Goal: Task Accomplishment & Management: Use online tool/utility

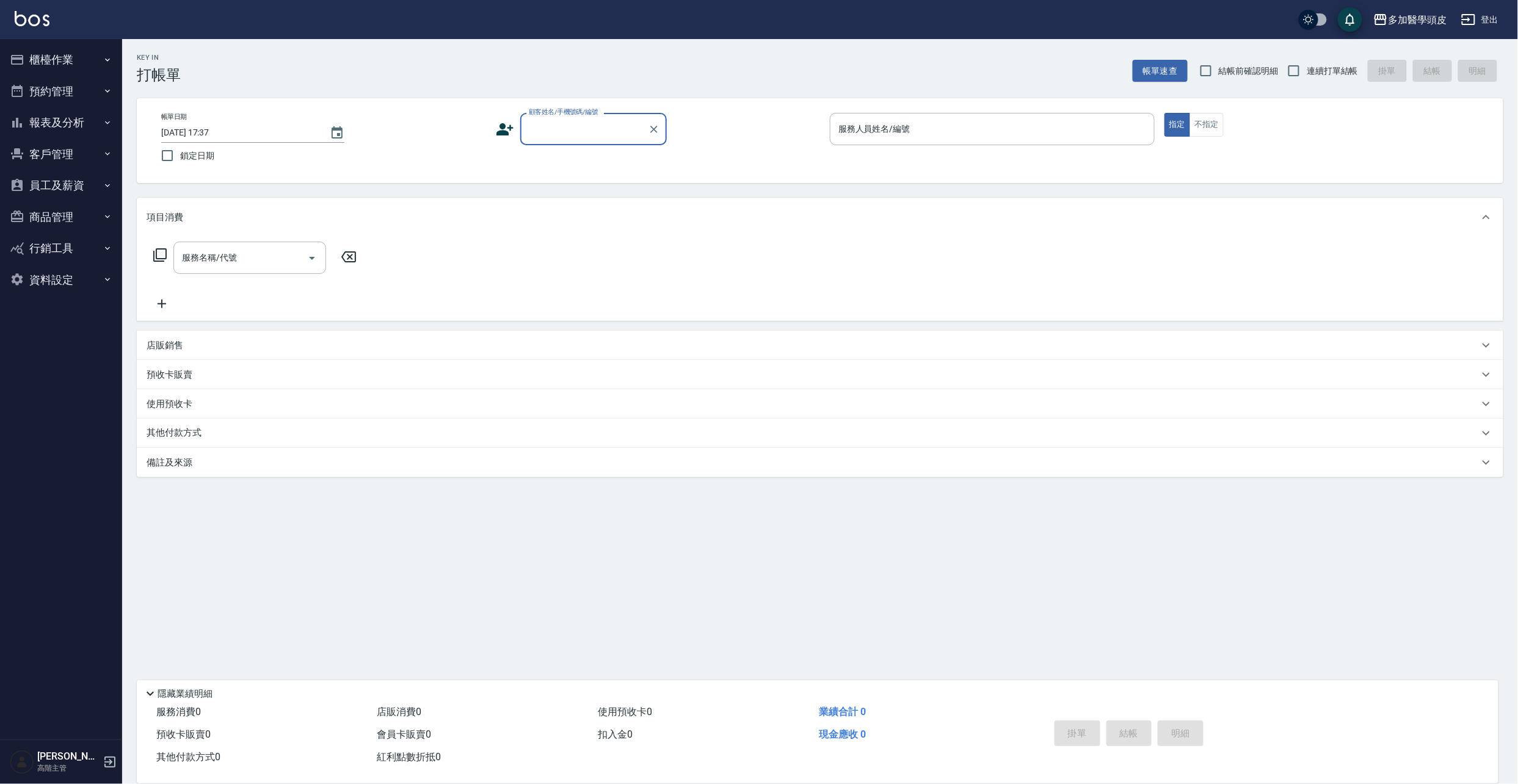
click at [575, 123] on input "顧客姓名/手機號碼/編號" at bounding box center [584, 129] width 117 height 21
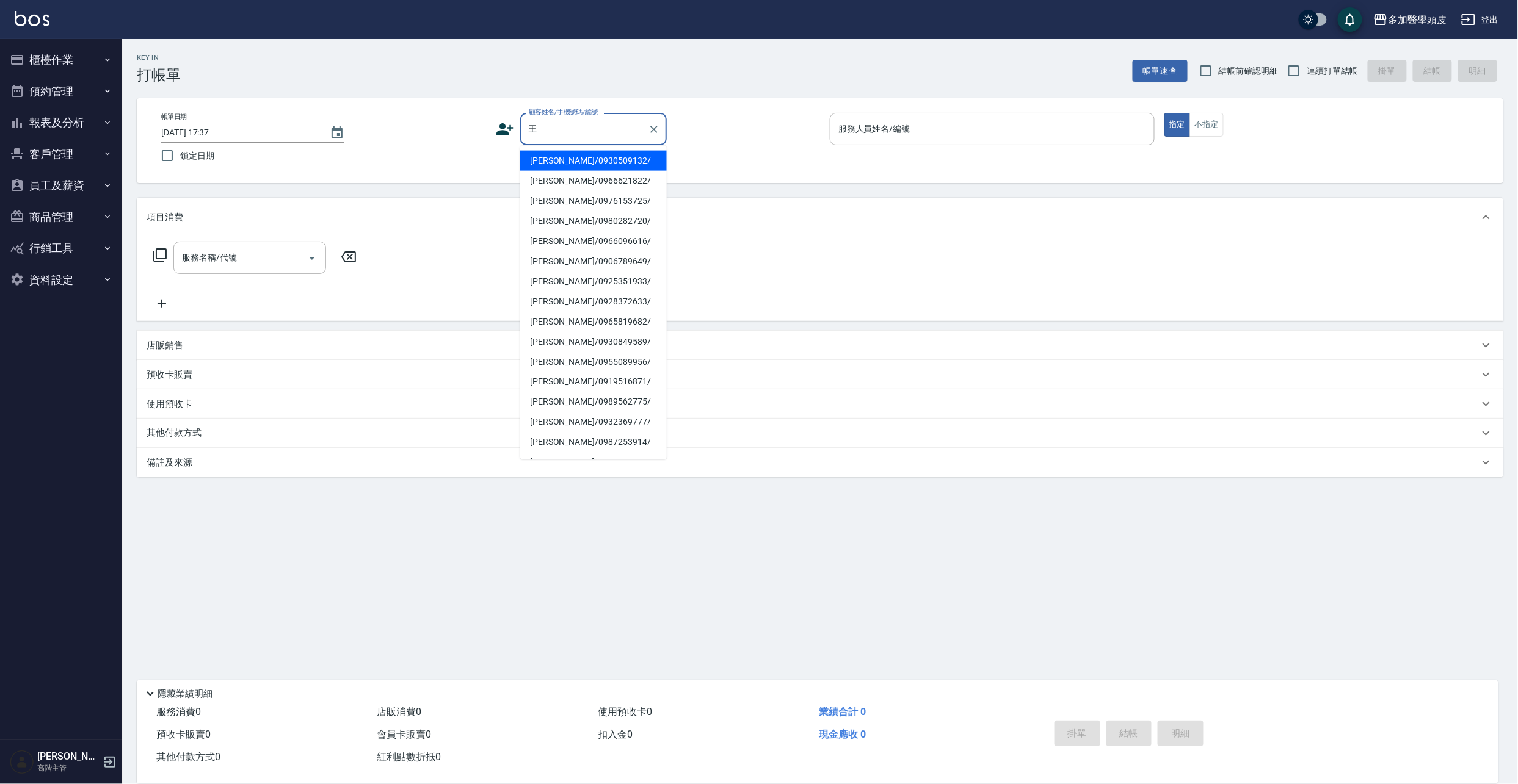
click at [580, 264] on li "[PERSON_NAME]/0906789649/" at bounding box center [594, 262] width 147 height 20
type input "[PERSON_NAME]/0906789649/"
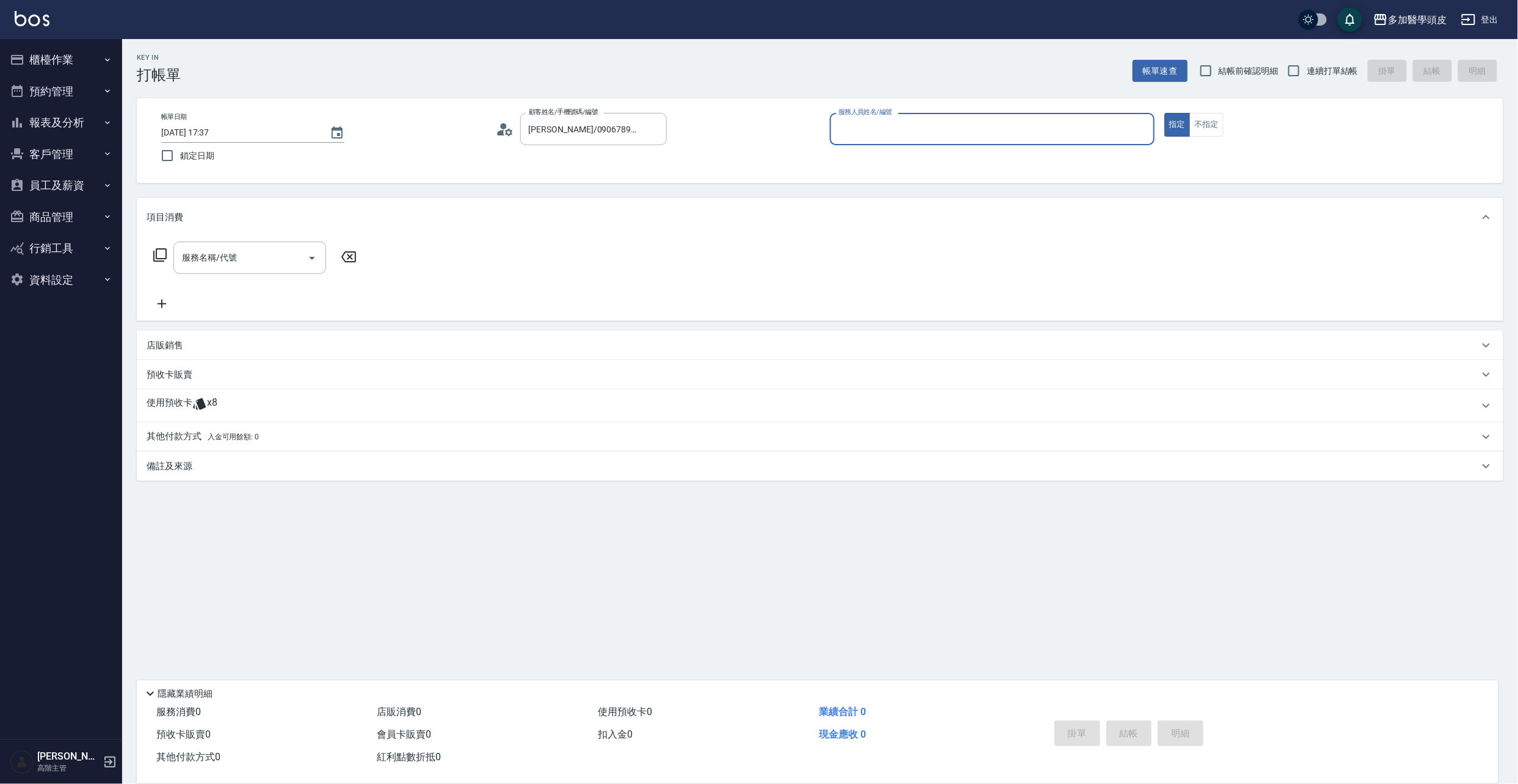
click at [865, 123] on input "服務人員姓名/編號" at bounding box center [992, 129] width 314 height 21
click at [863, 157] on span "[PERSON_NAME]Uni (無代號)" at bounding box center [920, 161] width 162 height 13
type input "[PERSON_NAME](無代號)"
click at [221, 406] on div "使用預收卡 x8" at bounding box center [813, 406] width 1333 height 18
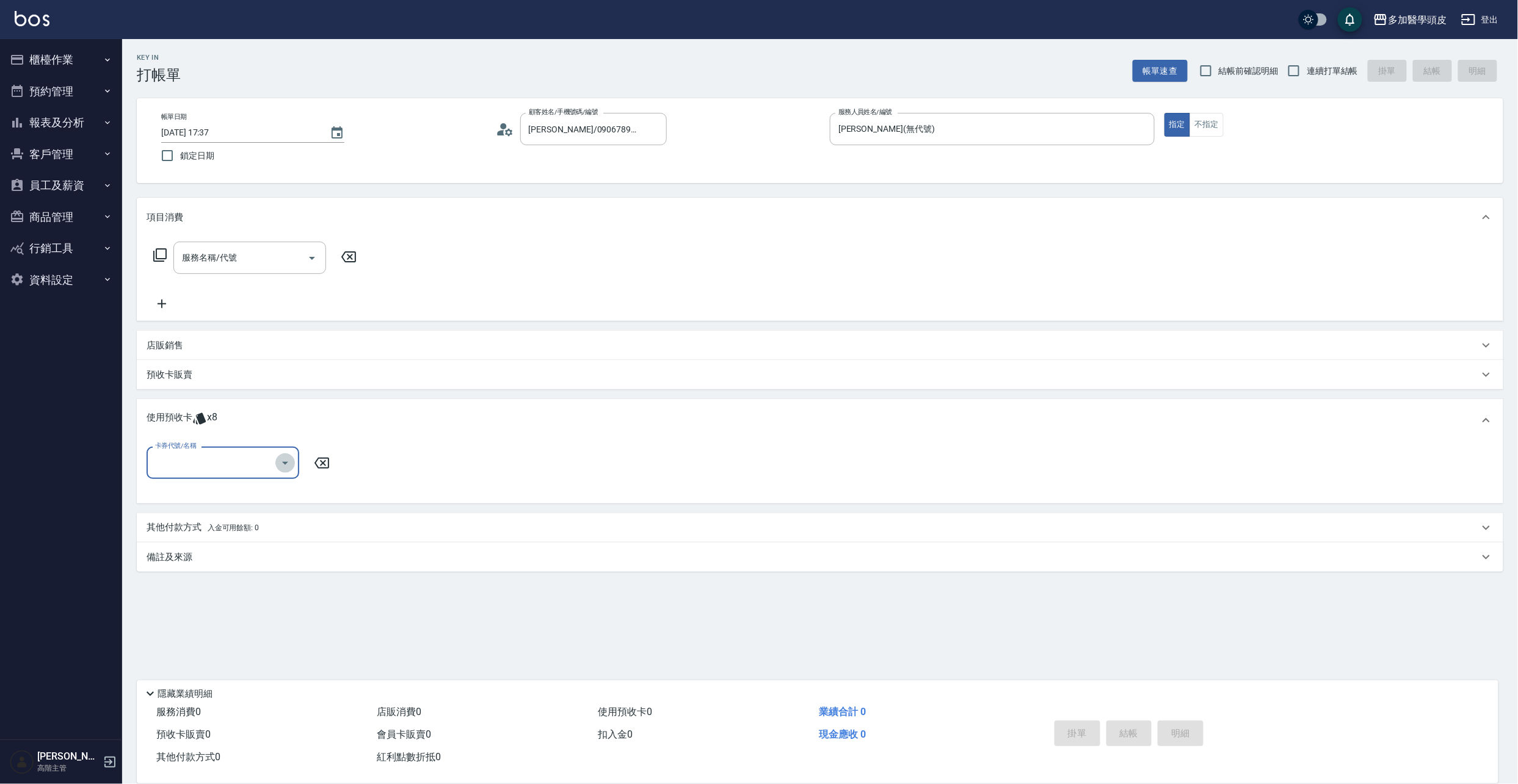
click at [290, 464] on icon "Open" at bounding box center [285, 463] width 15 height 15
click at [282, 496] on div "基礎頭皮5堂 剩餘6張" at bounding box center [223, 494] width 153 height 20
type input "基礎頭皮5[PERSON_NAME]"
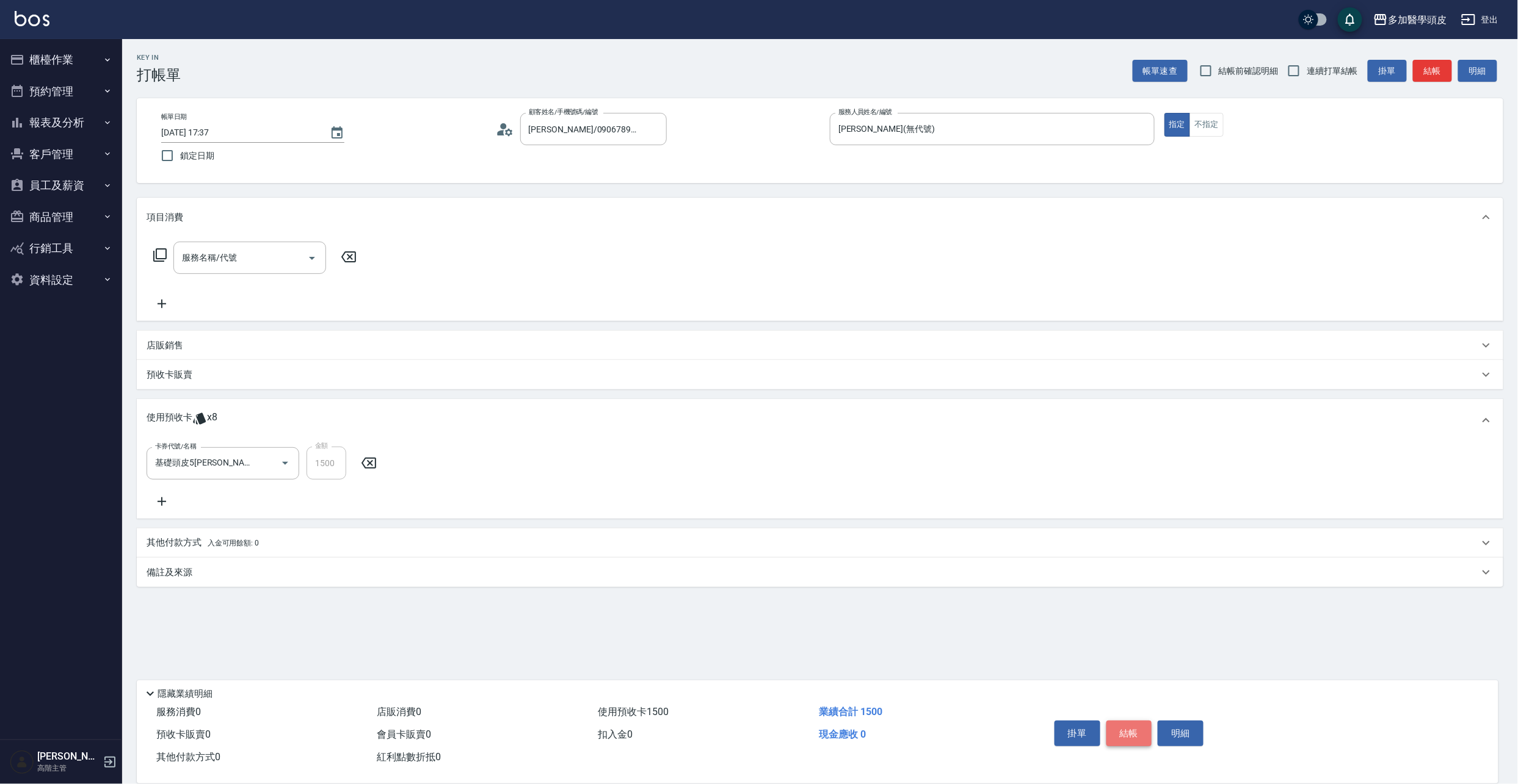
click at [1119, 726] on button "結帳" at bounding box center [1129, 734] width 45 height 26
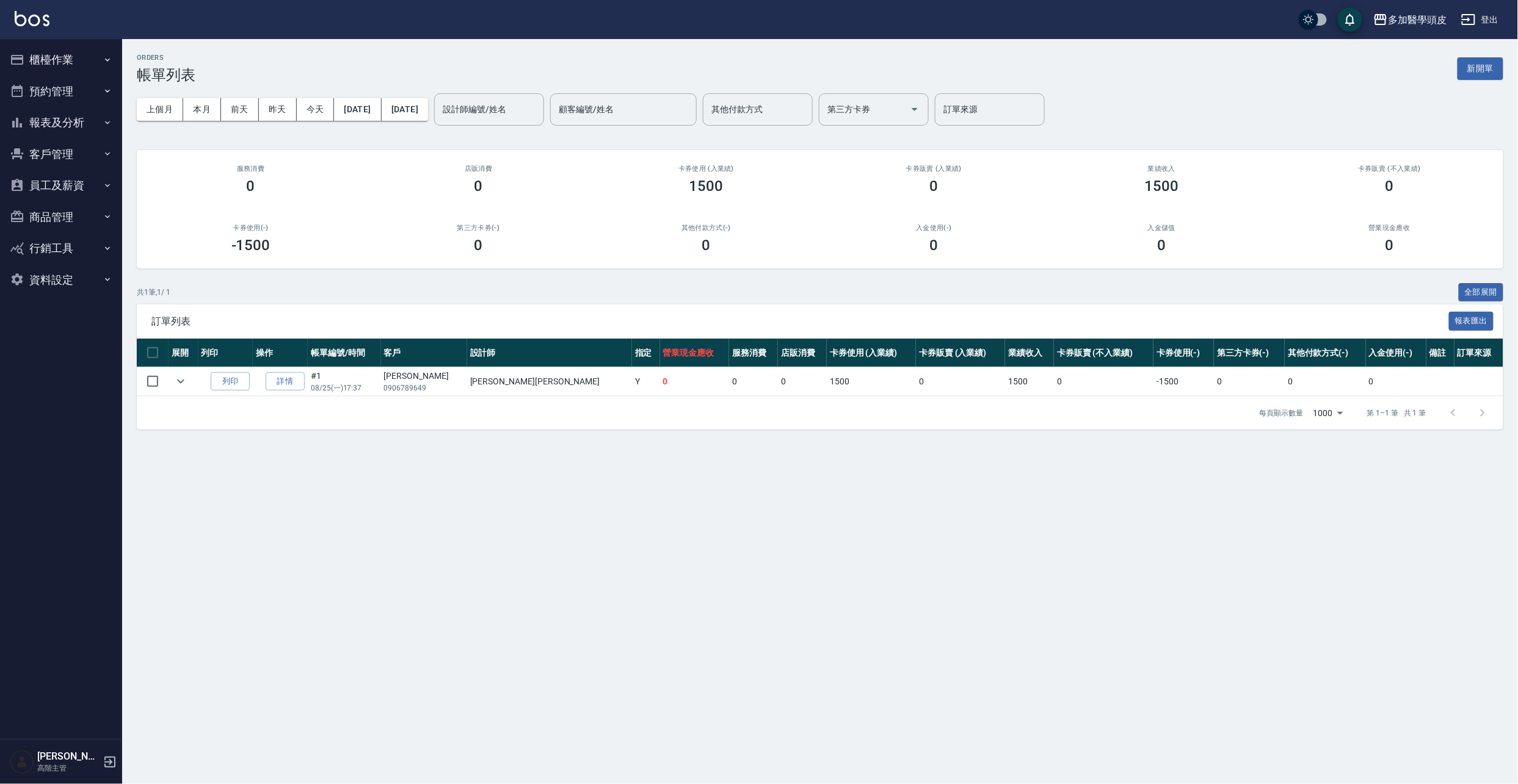
click at [76, 62] on button "櫃檯作業" at bounding box center [61, 60] width 113 height 32
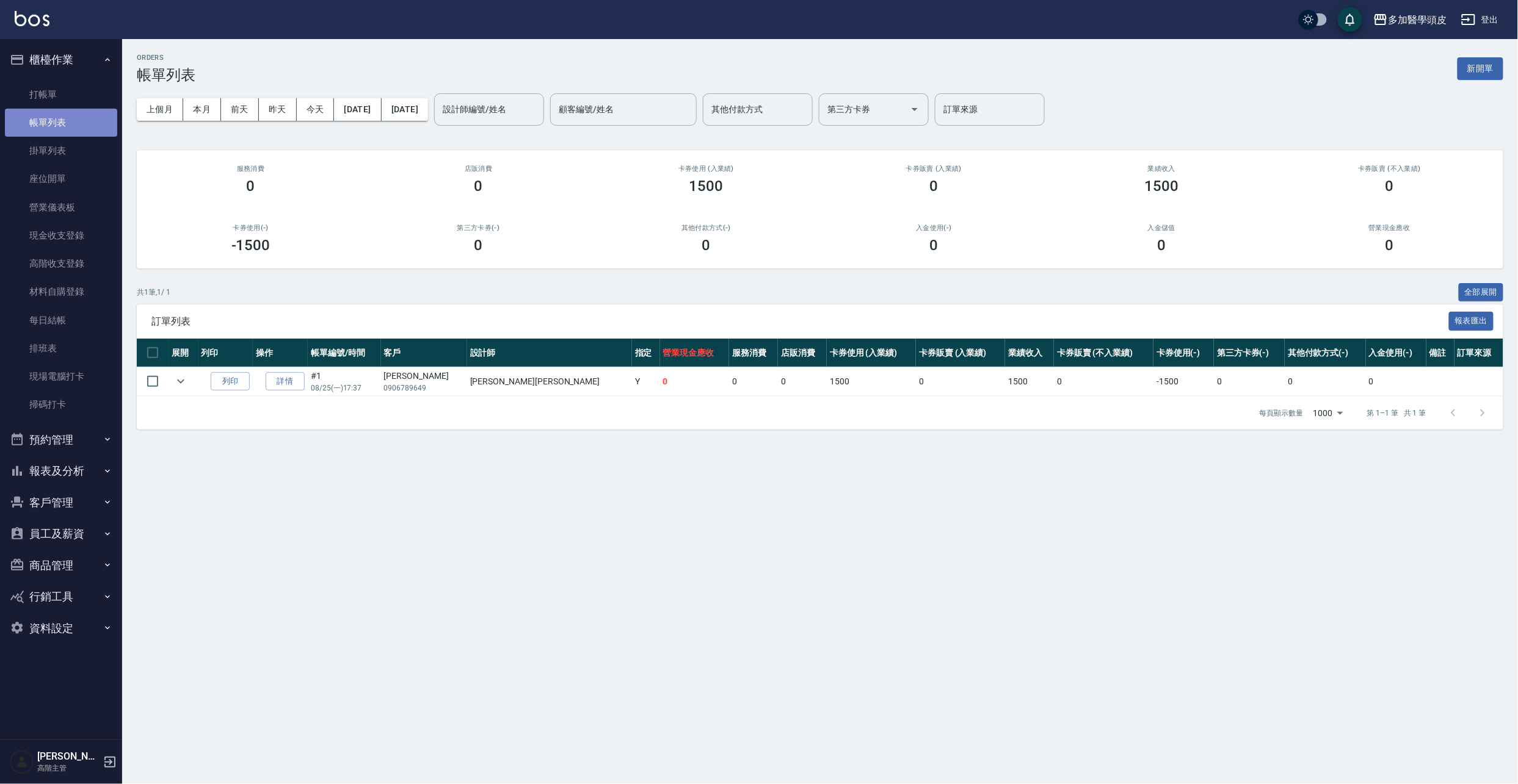
click at [75, 120] on link "帳單列表" at bounding box center [61, 122] width 113 height 28
click at [27, 87] on link "打帳單" at bounding box center [61, 94] width 113 height 28
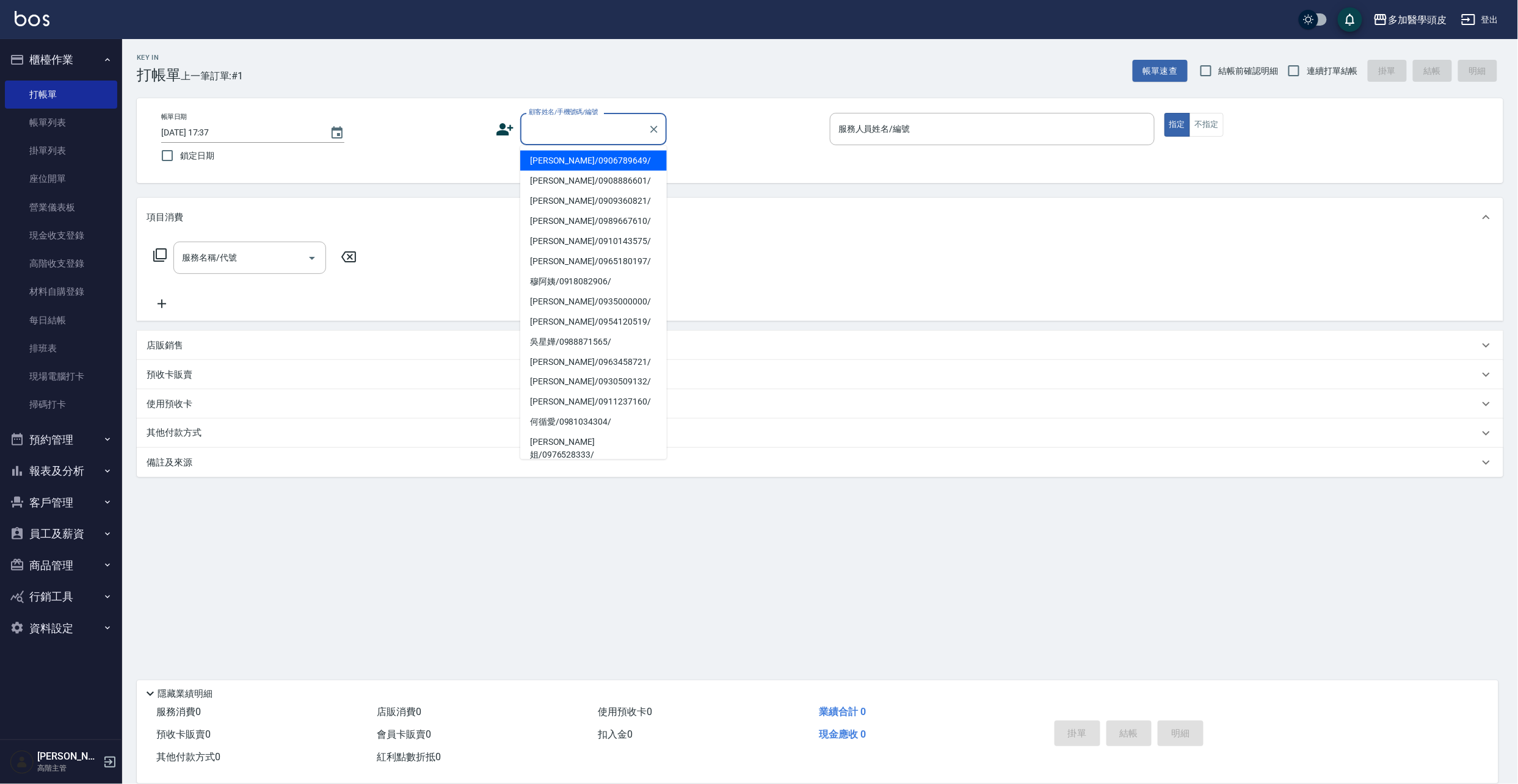
click at [559, 130] on input "顧客姓名/手機號碼/編號" at bounding box center [584, 129] width 117 height 21
click at [565, 160] on li "[PERSON_NAME]/0906789649/" at bounding box center [594, 161] width 147 height 20
type input "[PERSON_NAME]/0906789649/"
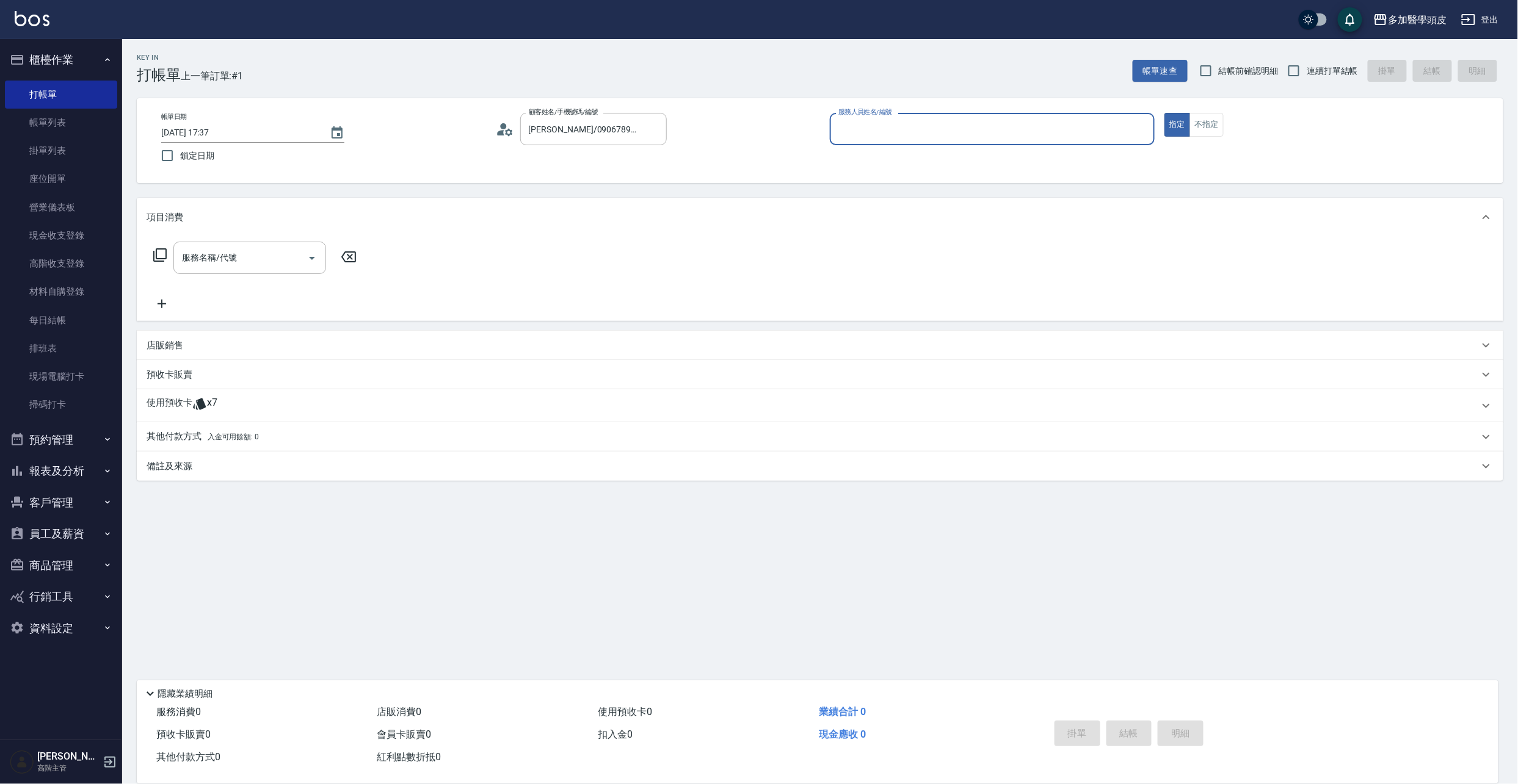
click at [221, 404] on div "使用預收卡 x7" at bounding box center [813, 406] width 1333 height 18
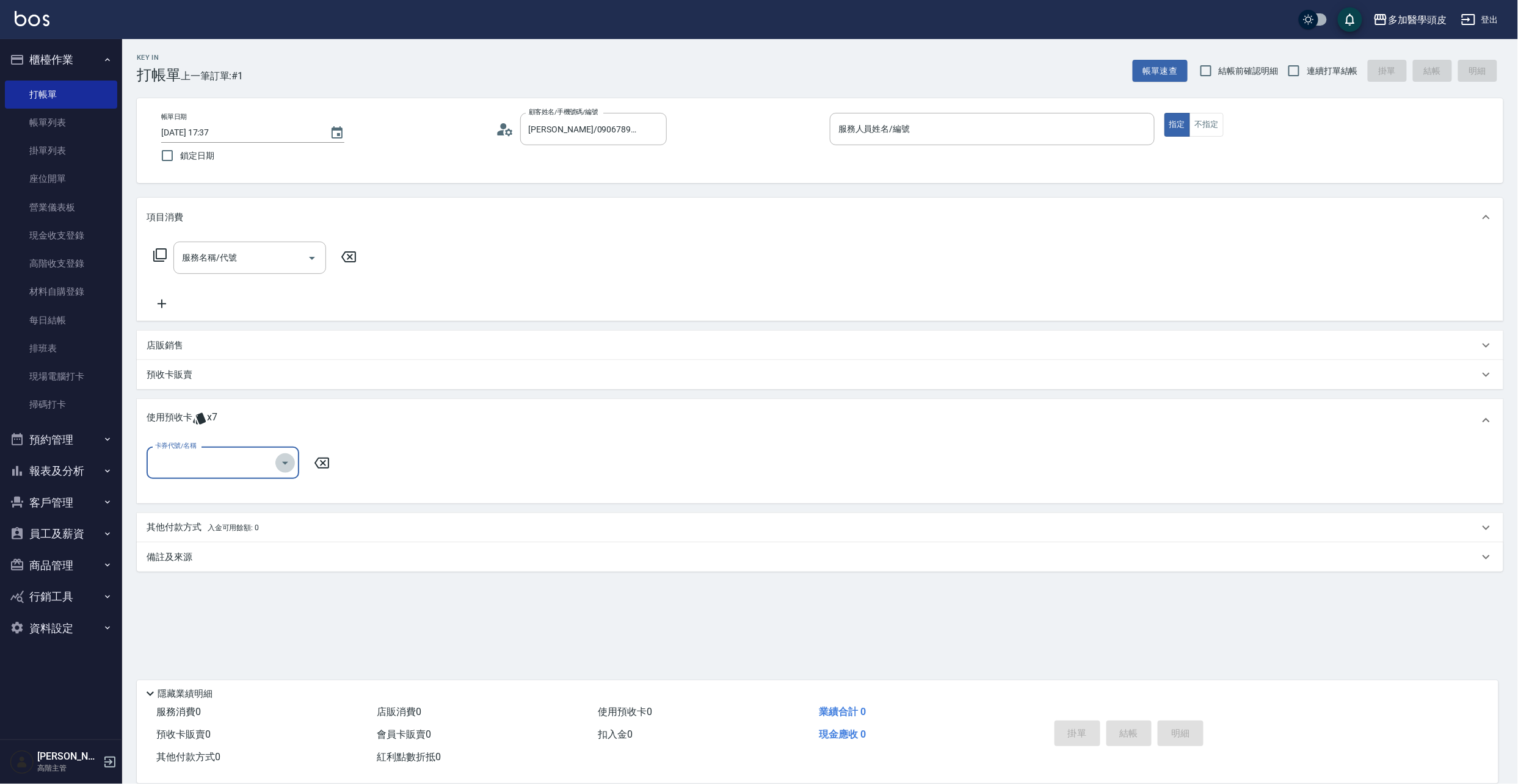
click at [290, 467] on icon "Open" at bounding box center [285, 463] width 15 height 15
drag, startPoint x: 31, startPoint y: 133, endPoint x: 1437, endPoint y: 1, distance: 1412.2
click at [32, 133] on link "帳單列表" at bounding box center [61, 122] width 113 height 28
